Goal: Information Seeking & Learning: Learn about a topic

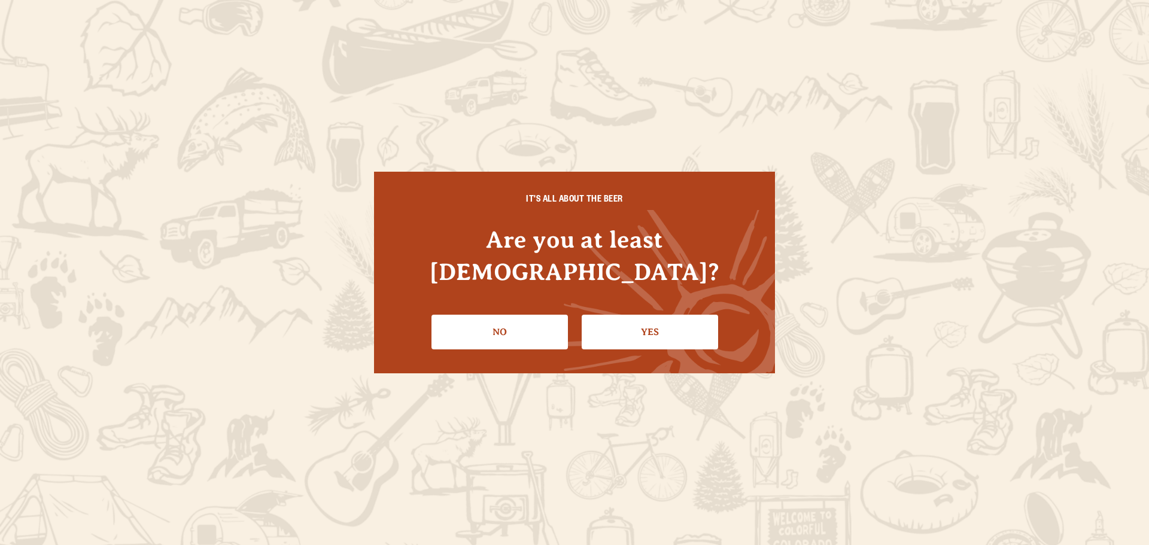
click at [613, 315] on link "Yes" at bounding box center [650, 332] width 136 height 35
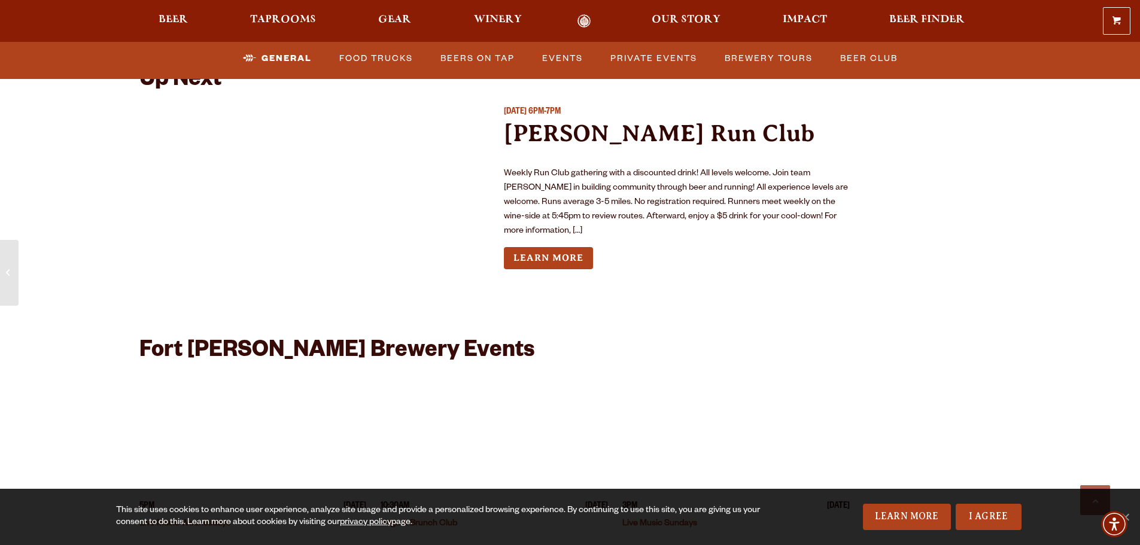
scroll to position [4716, 0]
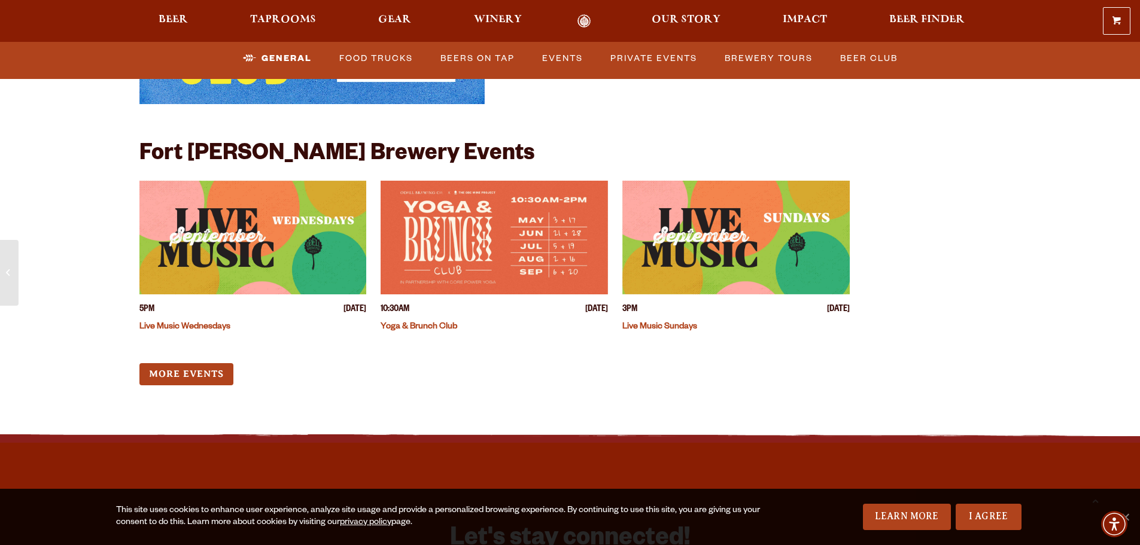
click at [288, 245] on img "View event details" at bounding box center [252, 238] width 227 height 114
click at [285, 54] on link "General" at bounding box center [277, 59] width 78 height 28
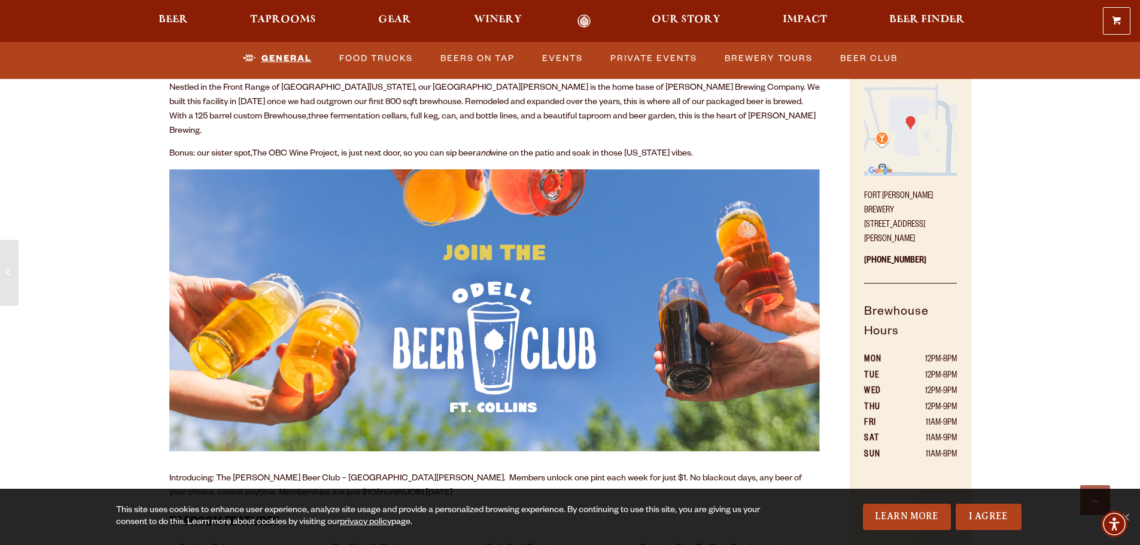
scroll to position [610, 0]
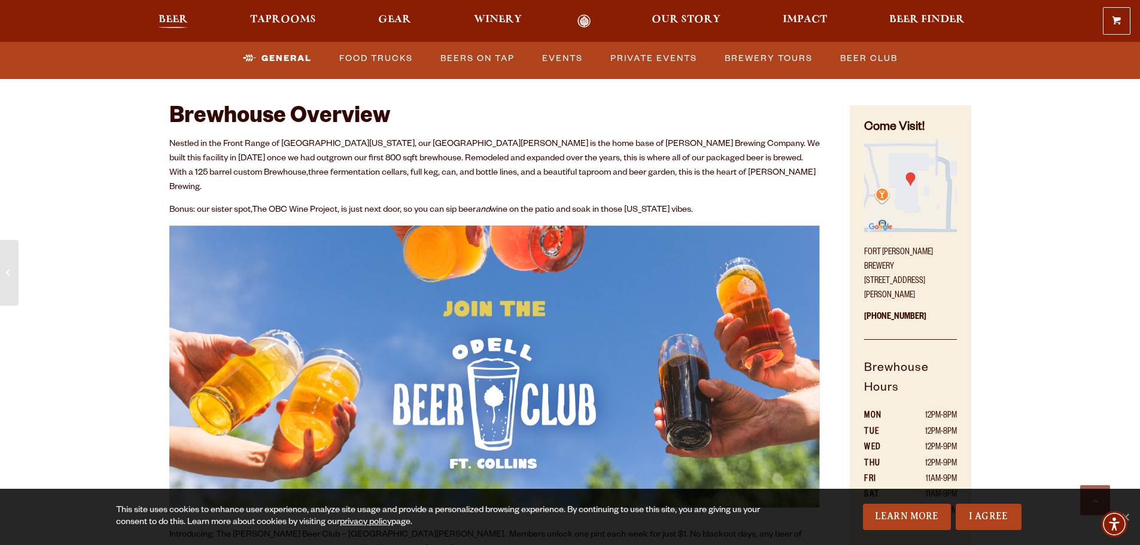
click at [179, 20] on span "Beer" at bounding box center [173, 20] width 29 height 10
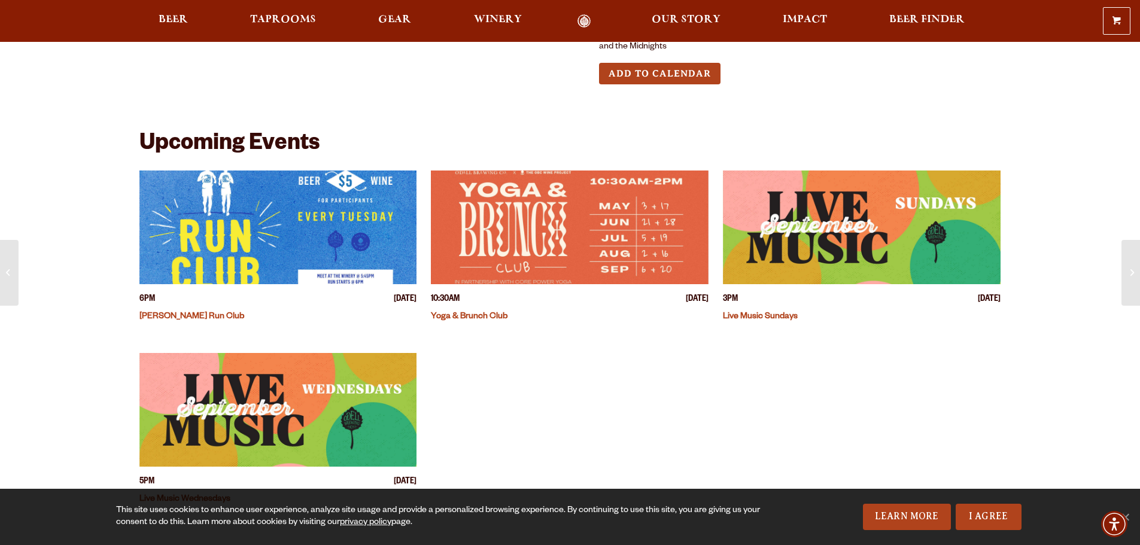
scroll to position [239, 0]
click at [277, 217] on img "View event details" at bounding box center [278, 227] width 278 height 114
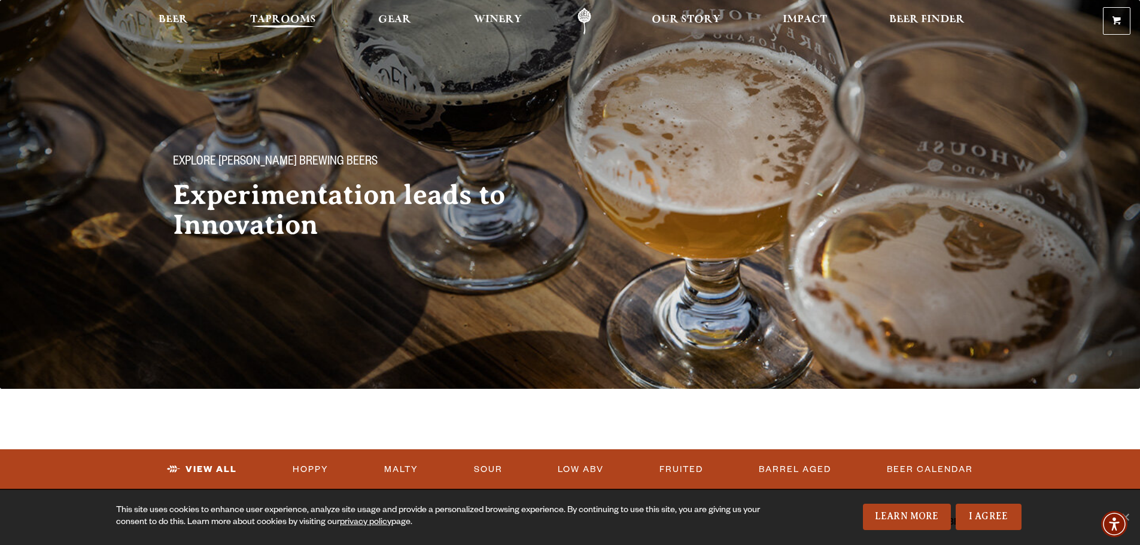
click at [299, 11] on link "Taprooms" at bounding box center [282, 21] width 81 height 27
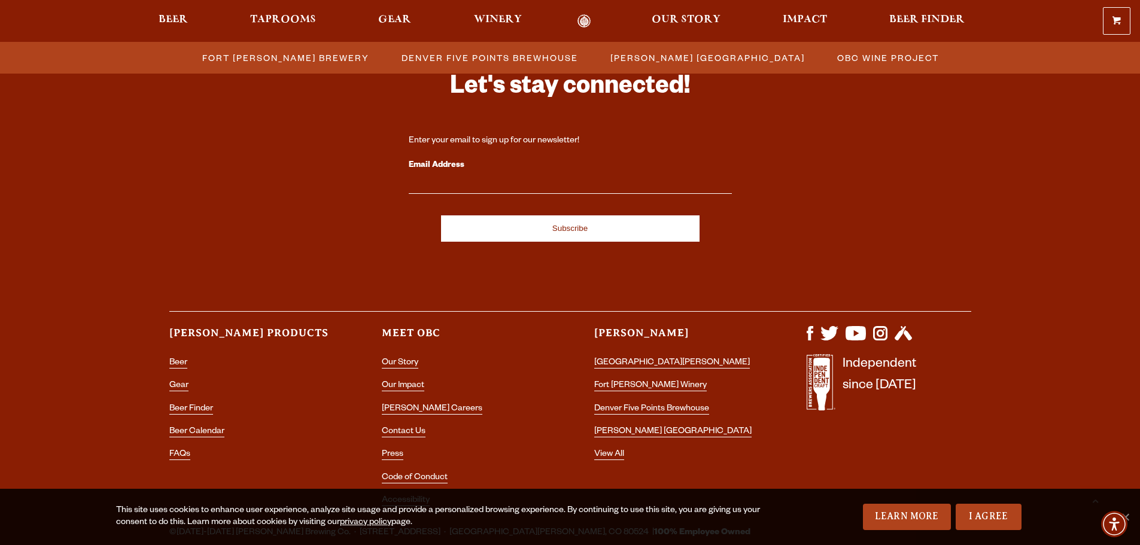
scroll to position [1312, 0]
